Goal: Check status: Check status

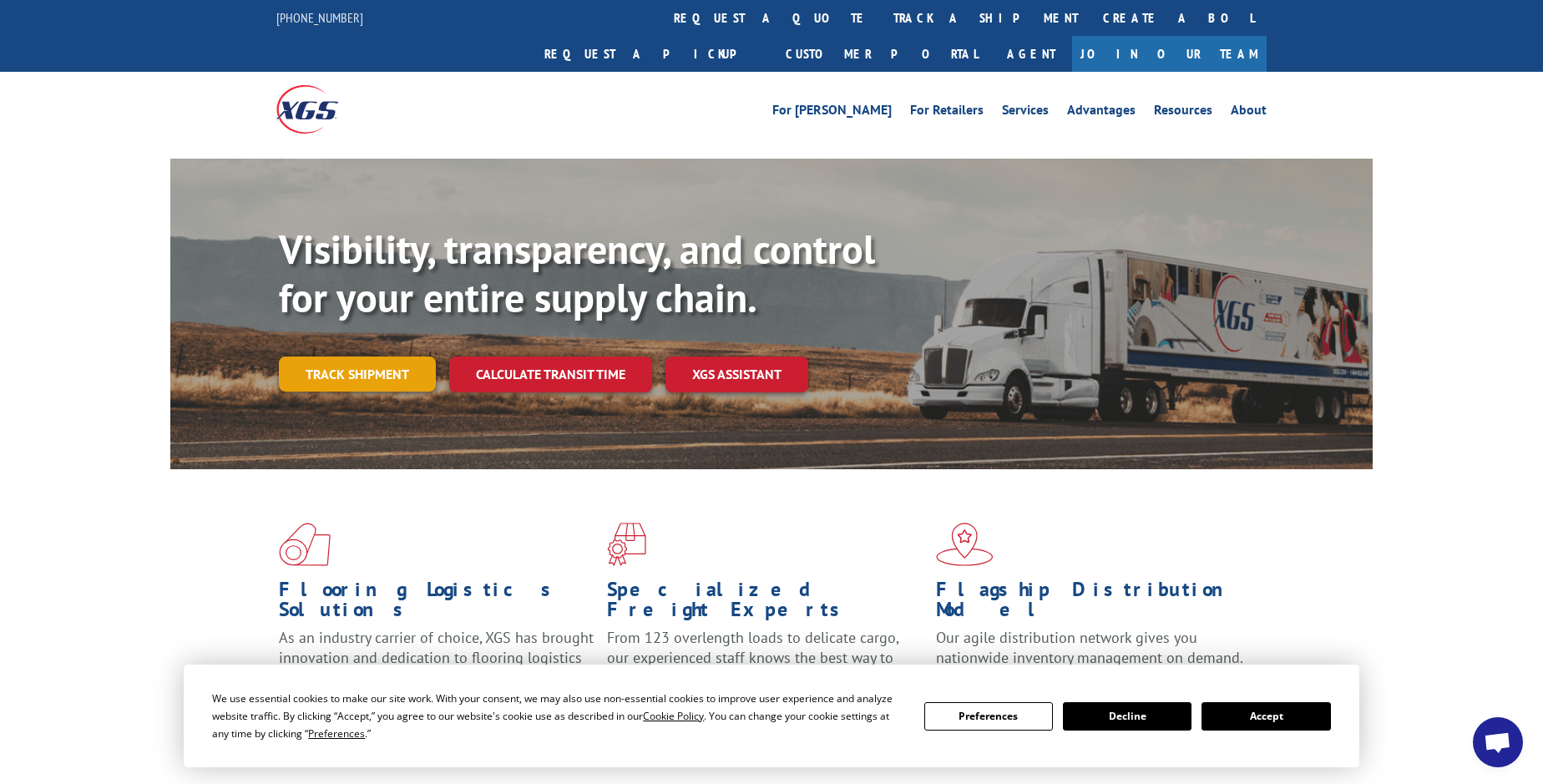
click at [315, 357] on link "Track shipment" at bounding box center [357, 374] width 157 height 35
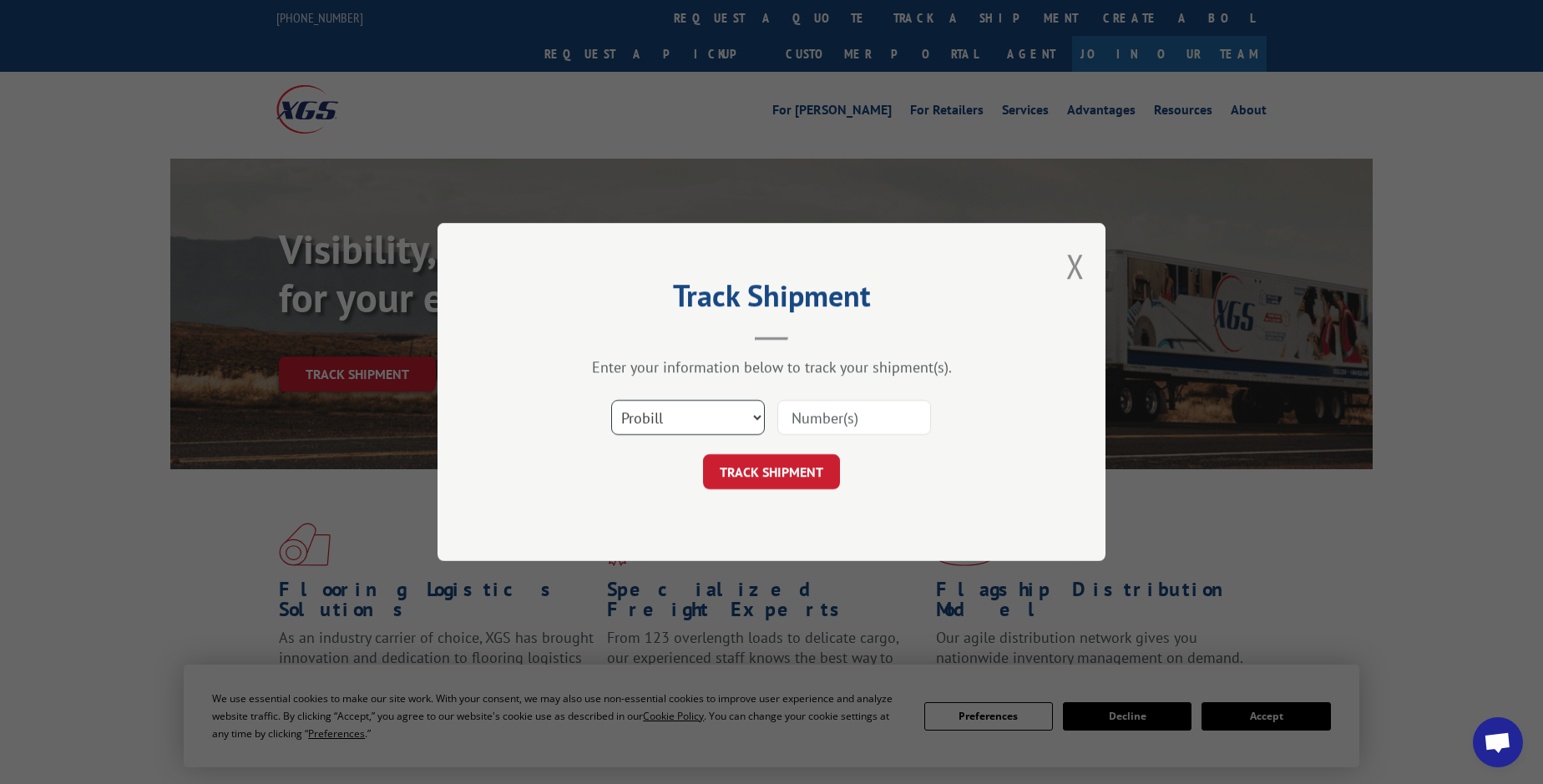
click at [684, 418] on select "Select category... Probill BOL PO" at bounding box center [688, 417] width 153 height 35
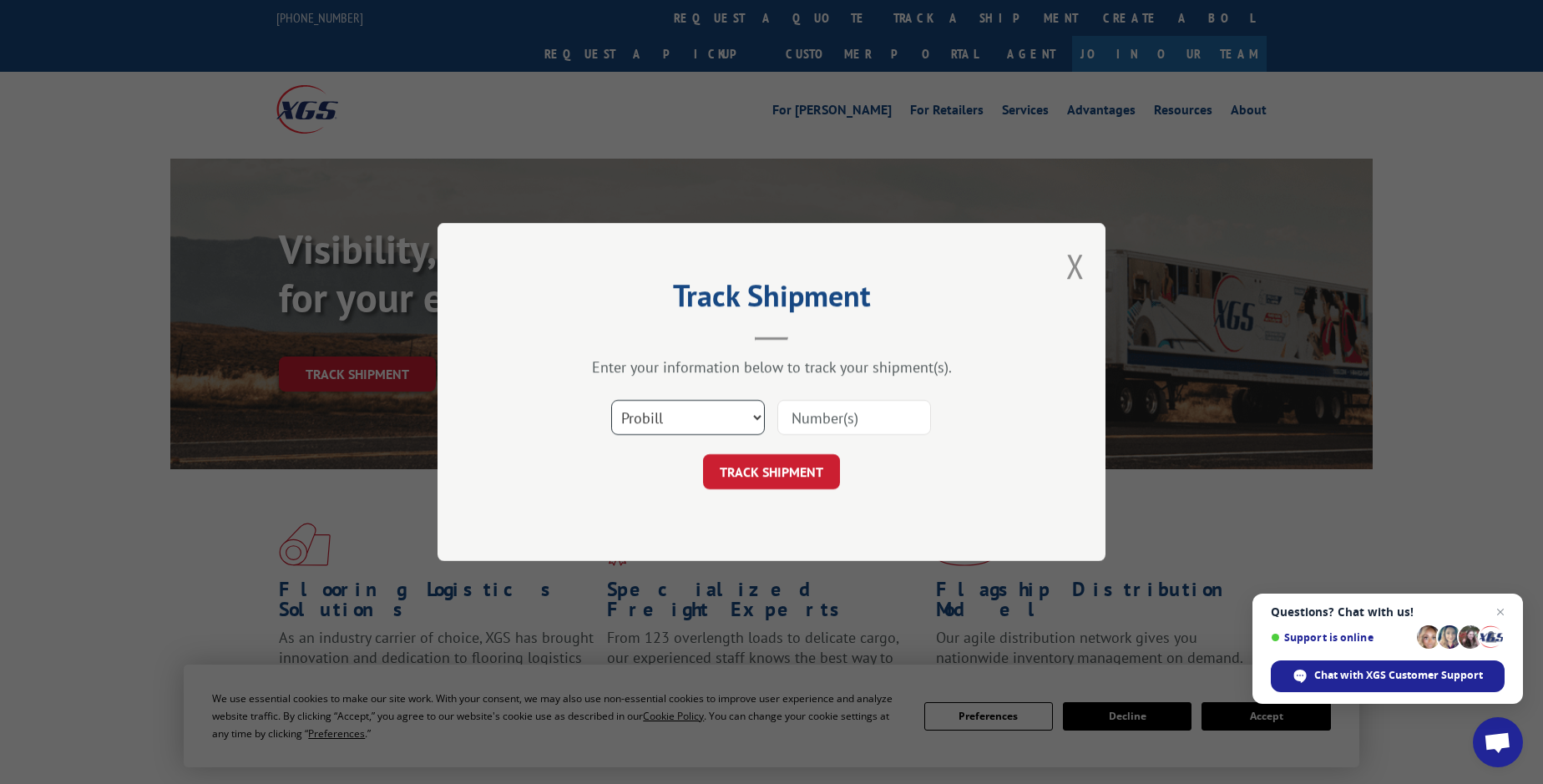
select select "bol"
click at [612, 400] on select "Select category... Probill BOL PO" at bounding box center [688, 417] width 153 height 35
click at [792, 414] on input at bounding box center [854, 417] width 153 height 35
paste input "6013943"
type input "6013943"
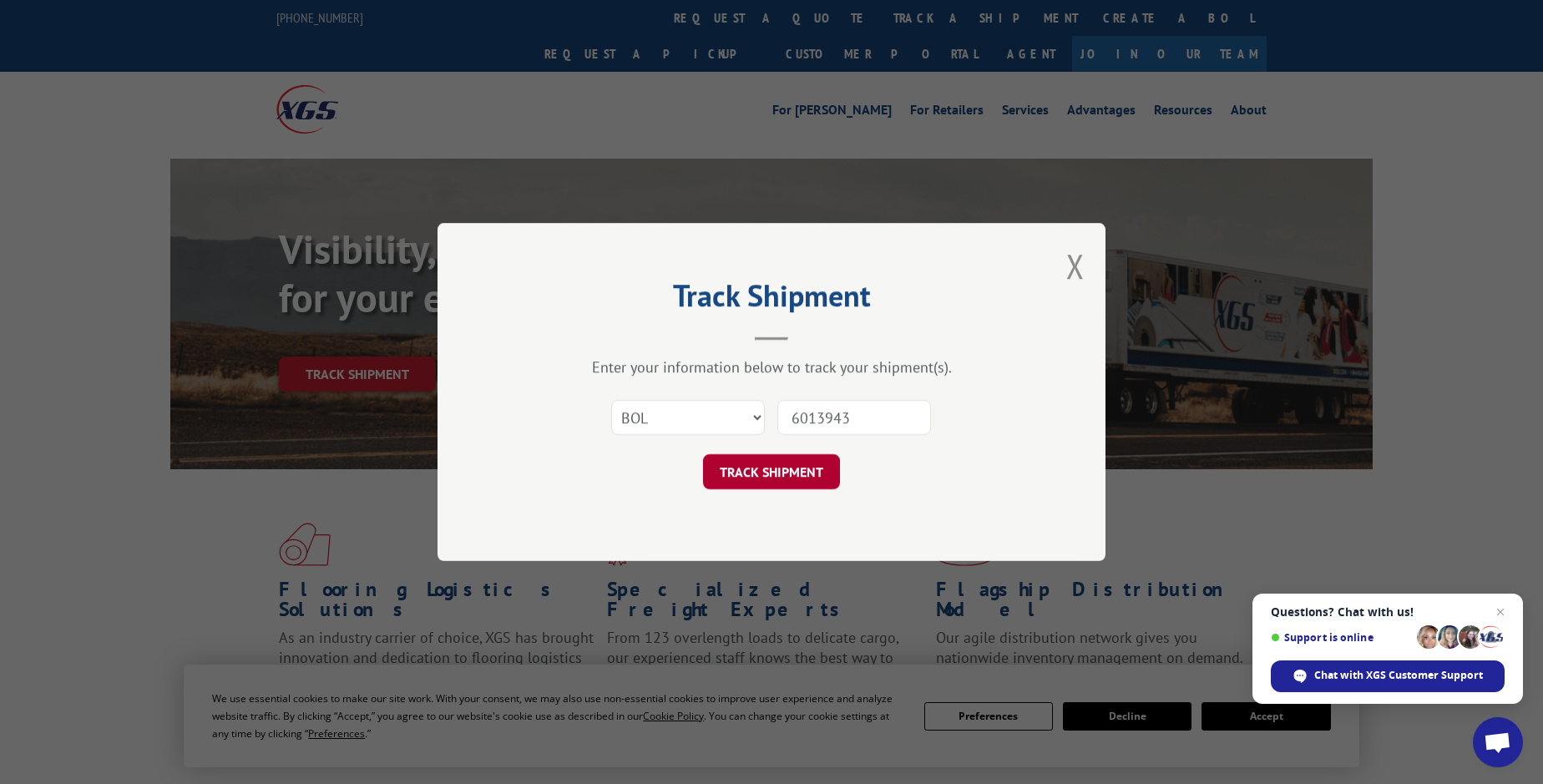
click at [723, 467] on button "TRACK SHIPMENT" at bounding box center [772, 472] width 137 height 35
